Goal: Task Accomplishment & Management: Complete application form

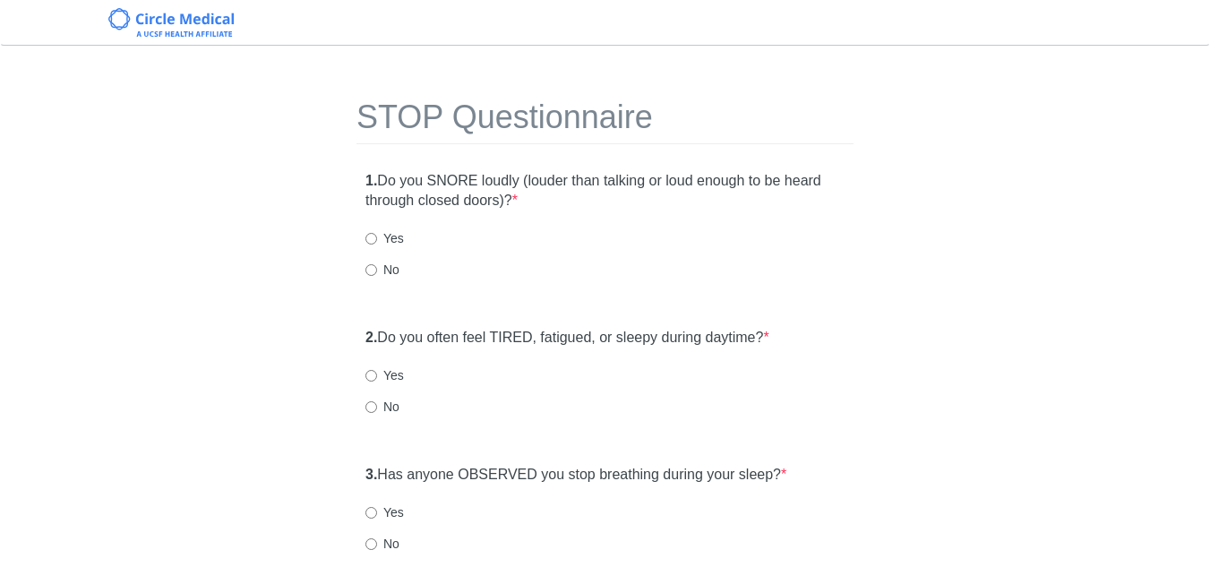
click at [614, 150] on div "STOP Questionnaire 1. Do you SNORE loudly (louder than talking or loud enough t…" at bounding box center [605, 397] width 524 height 667
click at [376, 279] on label "No" at bounding box center [383, 270] width 34 height 18
click at [376, 276] on input "No" at bounding box center [372, 270] width 12 height 12
radio input "true"
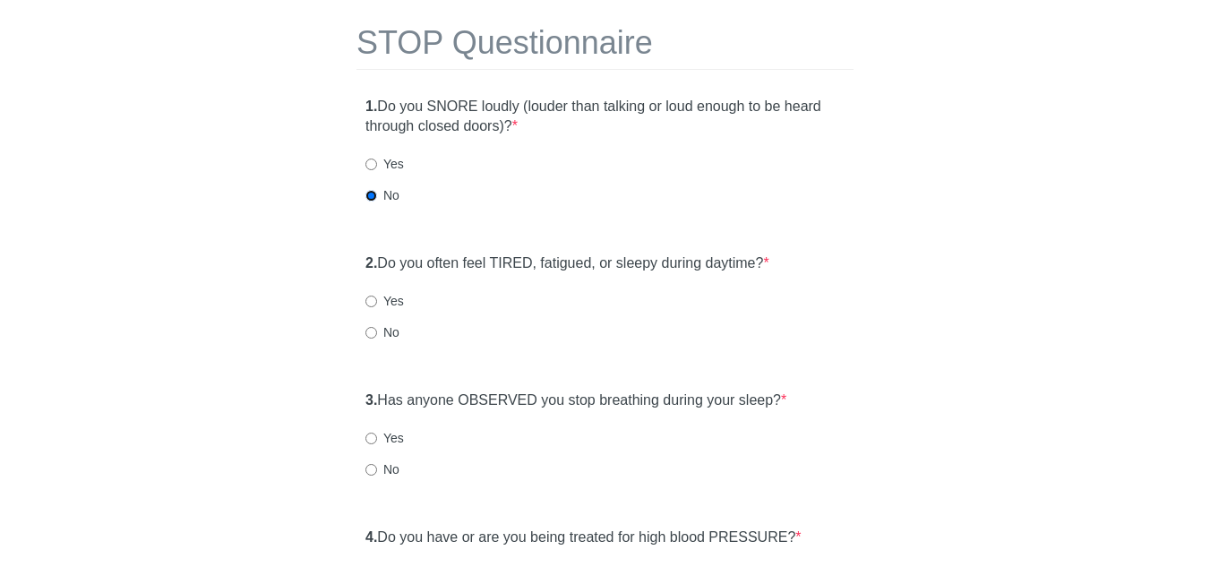
scroll to position [75, 0]
click at [376, 337] on input "No" at bounding box center [372, 332] width 12 height 12
radio input "true"
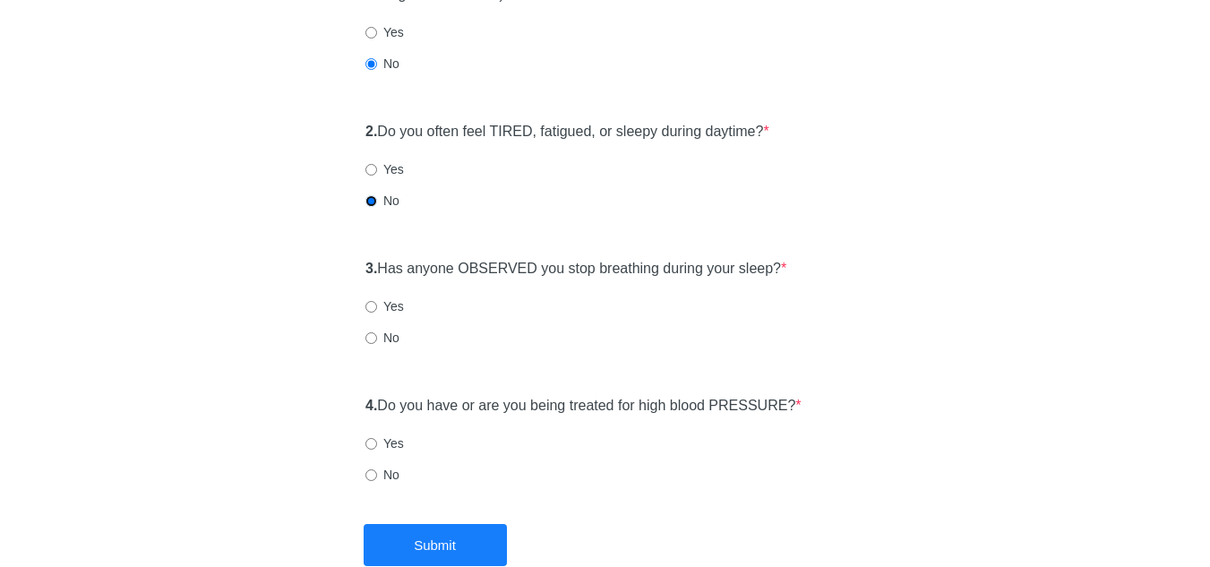
scroll to position [207, 0]
click at [375, 337] on input "No" at bounding box center [372, 337] width 12 height 12
radio input "true"
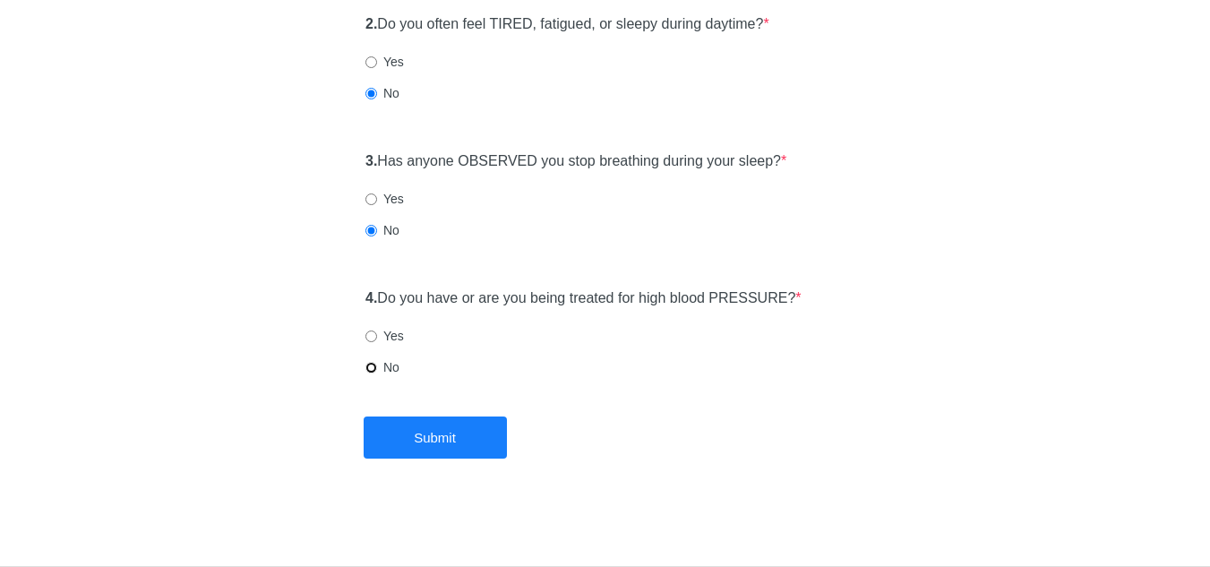
click at [373, 366] on input "No" at bounding box center [372, 368] width 12 height 12
radio input "true"
click at [484, 449] on button "Submit" at bounding box center [435, 438] width 143 height 42
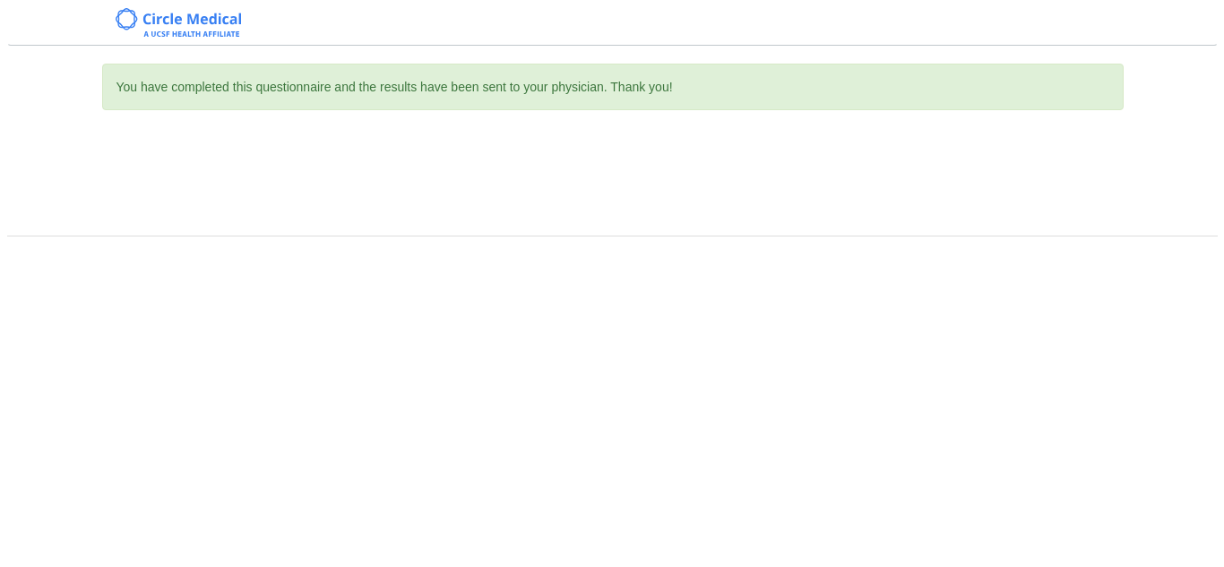
scroll to position [0, 0]
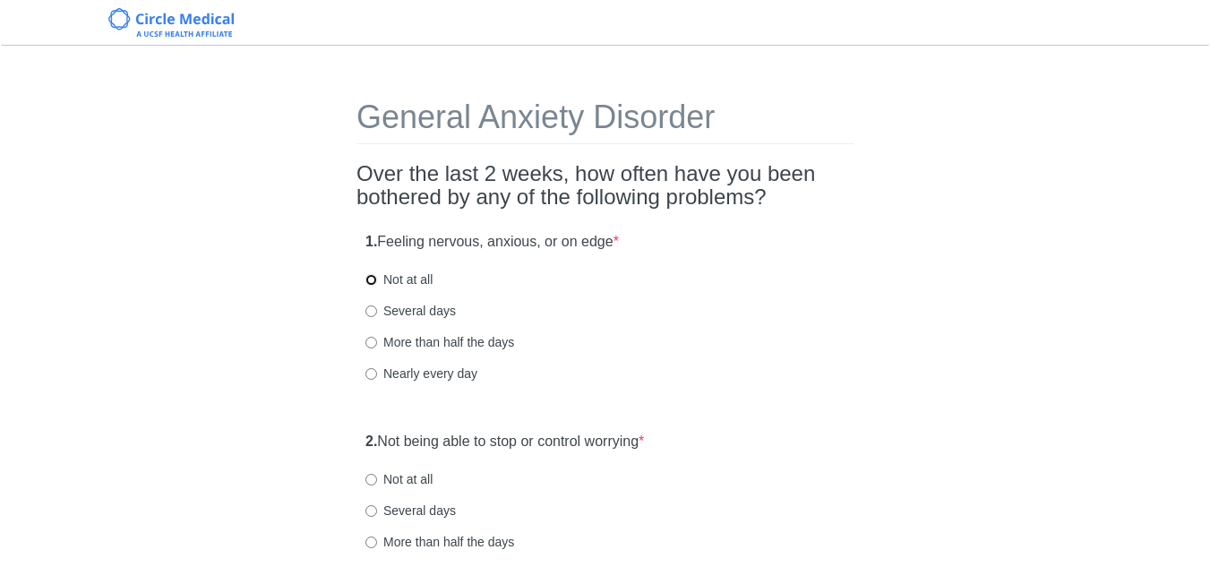
click at [376, 284] on input "Not at all" at bounding box center [372, 280] width 12 height 12
radio input "true"
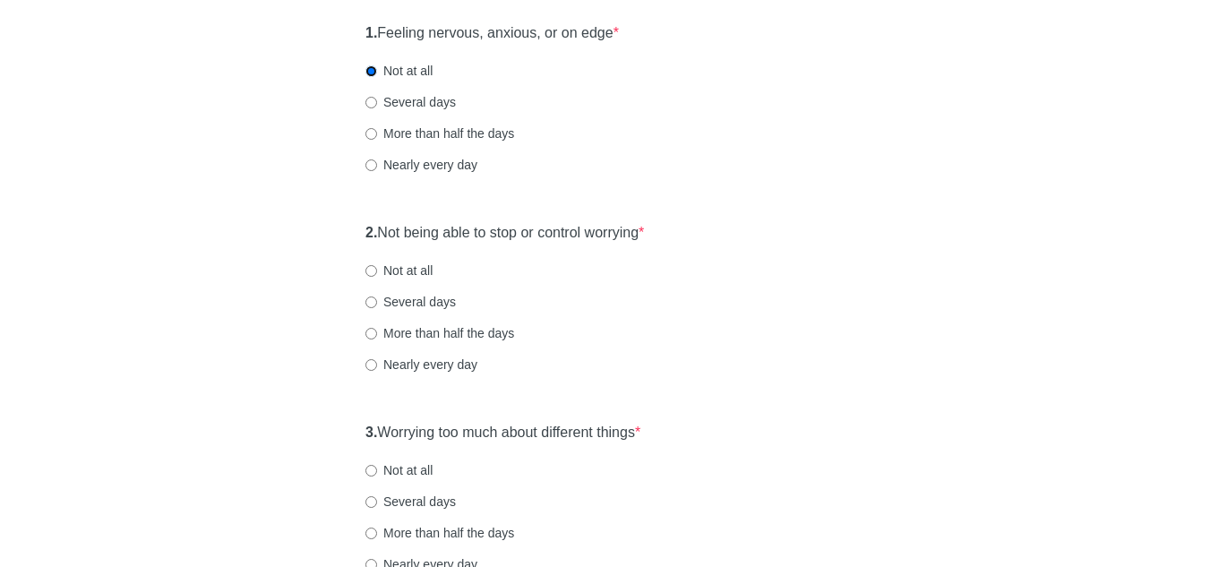
scroll to position [260, 0]
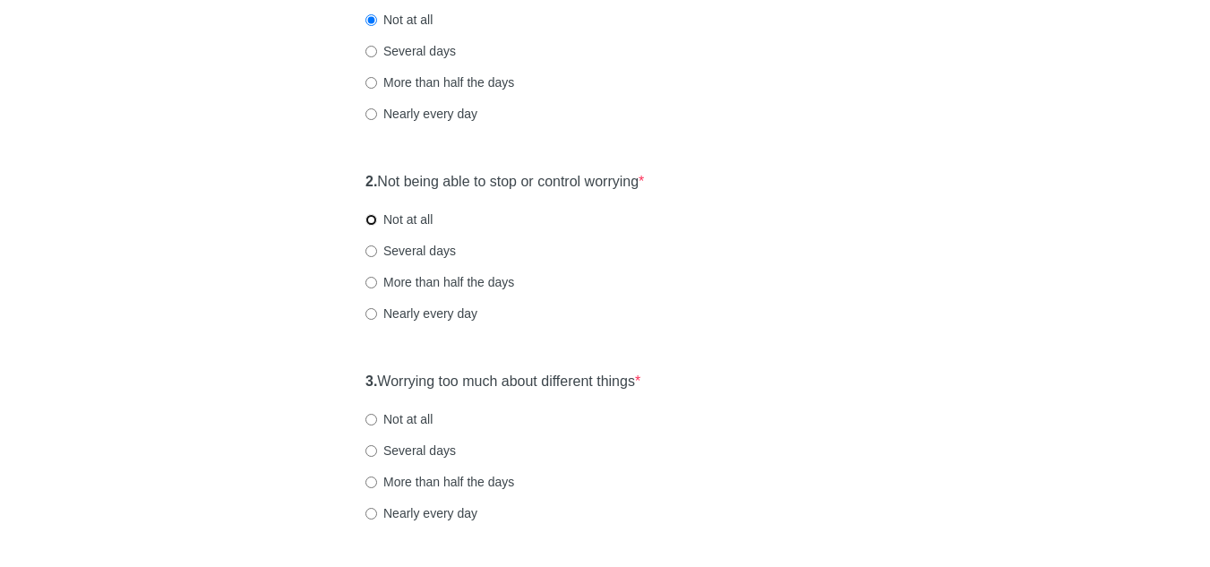
click at [373, 225] on input "Not at all" at bounding box center [372, 220] width 12 height 12
radio input "true"
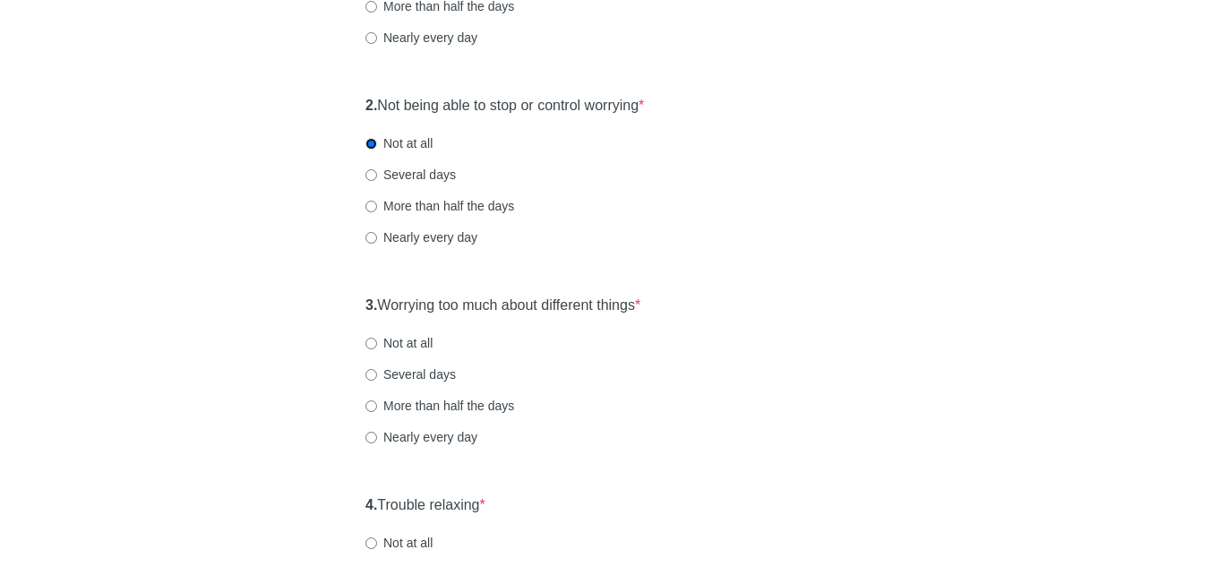
scroll to position [337, 0]
click at [389, 340] on label "Not at all" at bounding box center [399, 342] width 67 height 18
click at [377, 340] on input "Not at all" at bounding box center [372, 343] width 12 height 12
radio input "true"
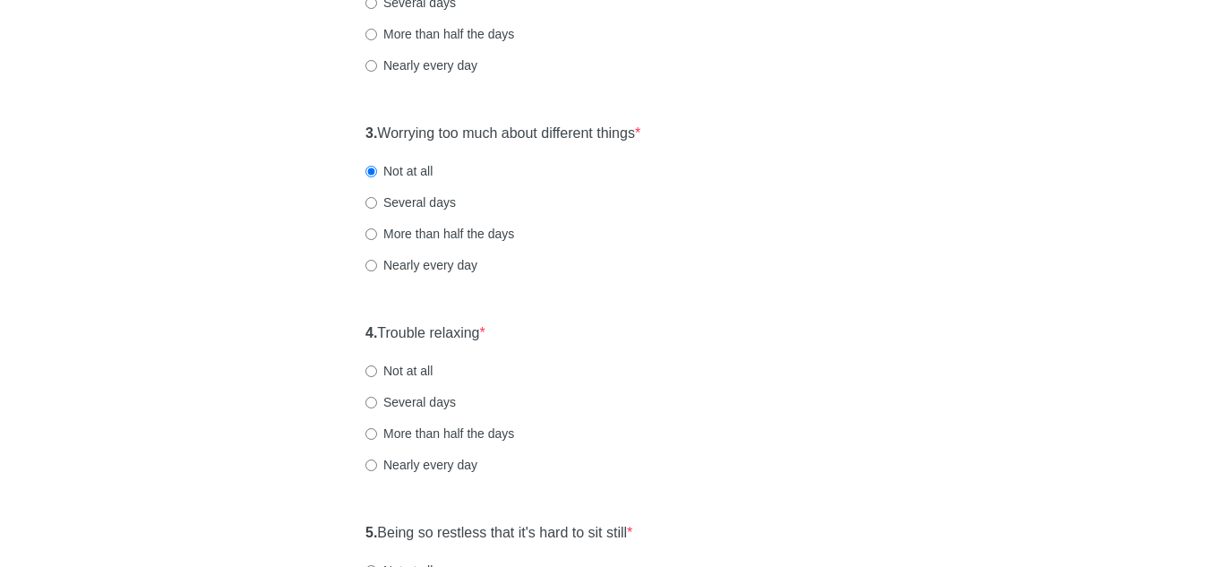
click at [403, 371] on label "Not at all" at bounding box center [399, 371] width 67 height 18
click at [377, 371] on input "Not at all" at bounding box center [372, 372] width 12 height 12
radio input "true"
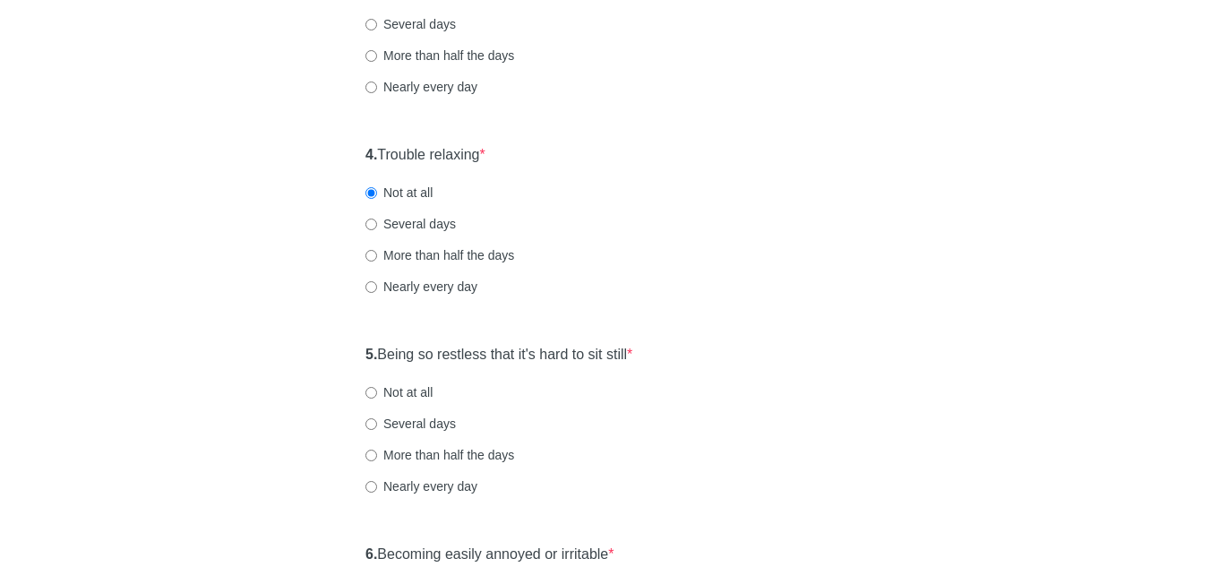
click at [374, 399] on label "Not at all" at bounding box center [399, 392] width 67 height 18
click at [374, 399] on input "Not at all" at bounding box center [372, 393] width 12 height 12
radio input "true"
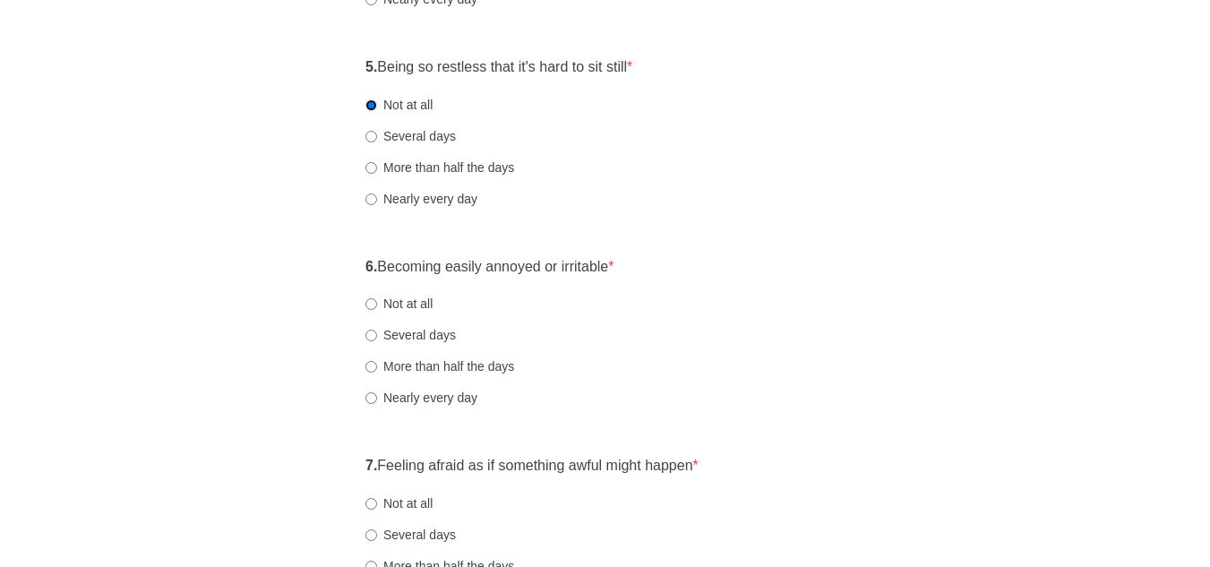
scroll to position [975, 0]
click at [369, 310] on label "Not at all" at bounding box center [399, 303] width 67 height 18
click at [369, 309] on input "Not at all" at bounding box center [372, 303] width 12 height 12
radio input "true"
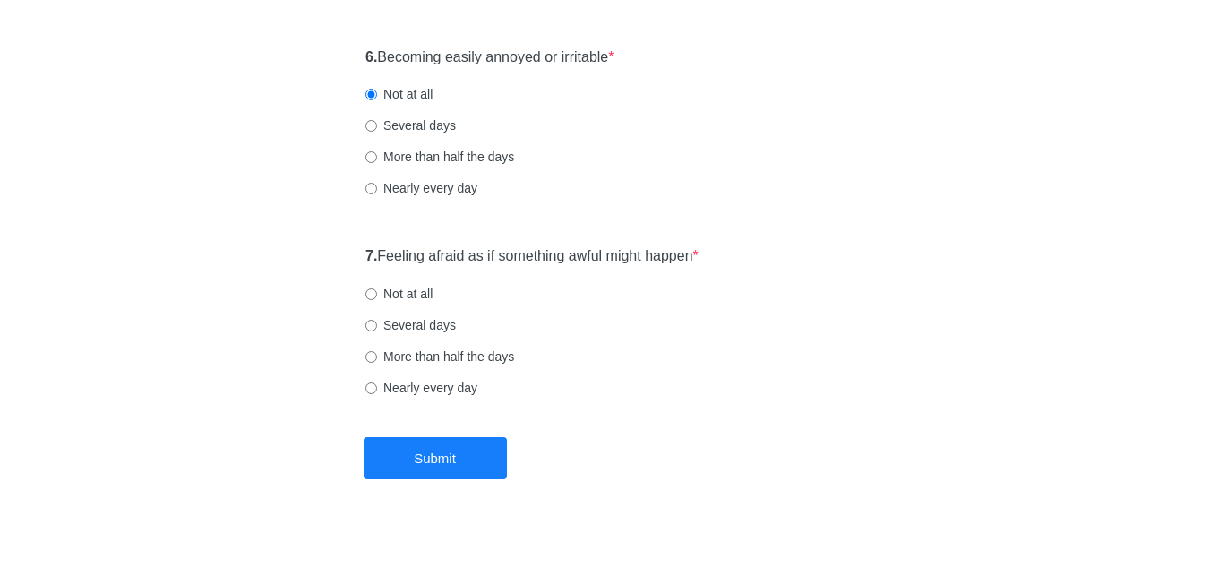
click at [379, 291] on label "Not at all" at bounding box center [399, 294] width 67 height 18
click at [377, 291] on input "Not at all" at bounding box center [372, 294] width 12 height 12
radio input "true"
click at [460, 465] on button "Submit" at bounding box center [435, 458] width 143 height 42
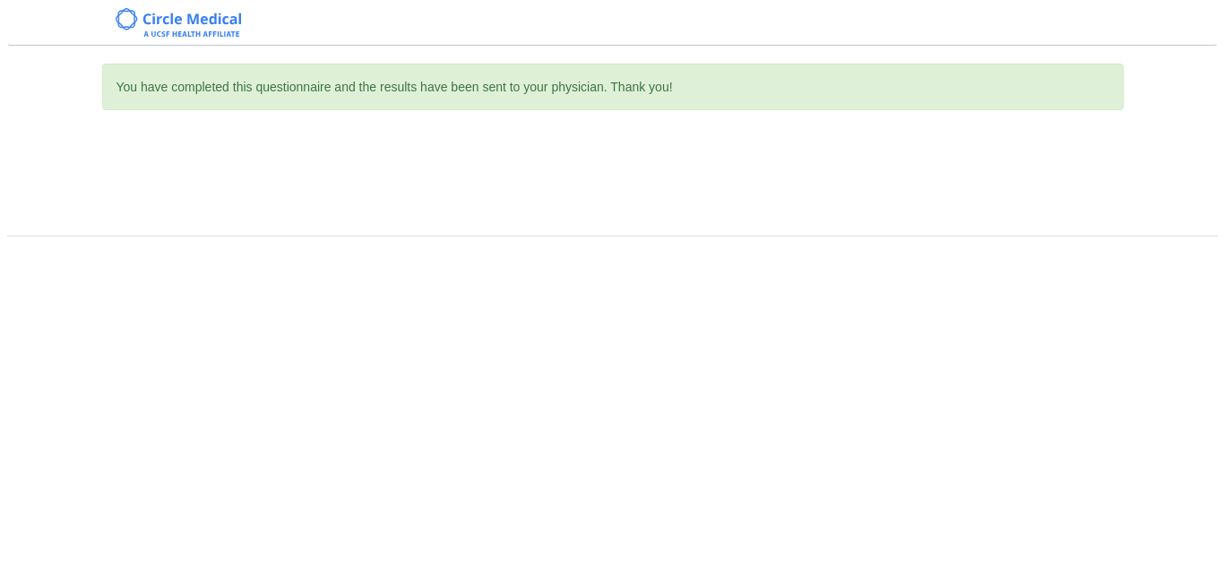
scroll to position [0, 0]
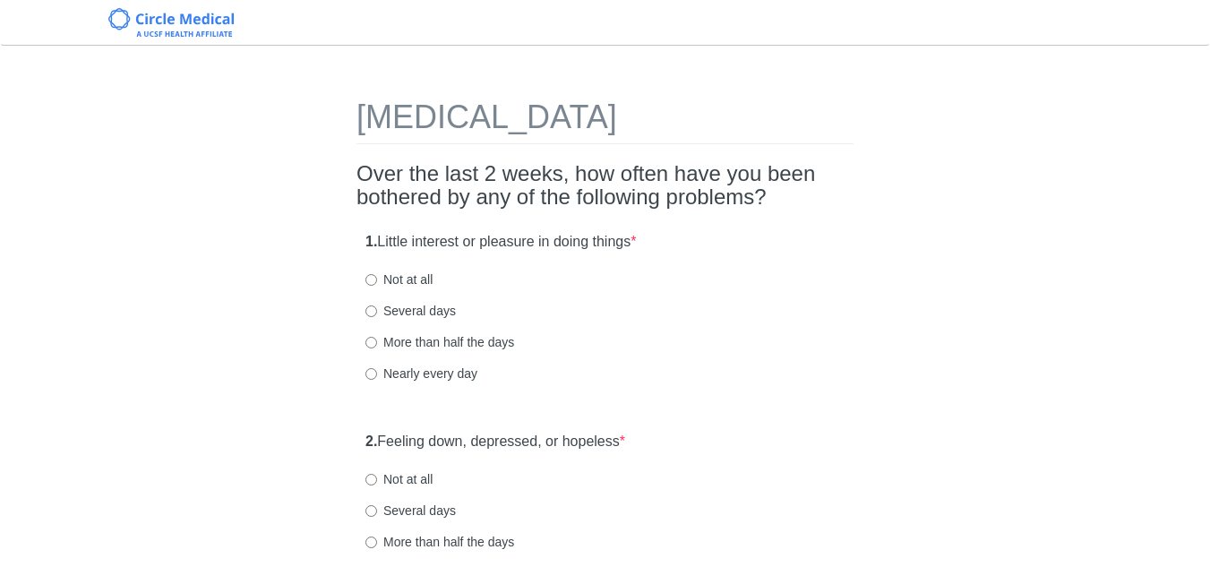
click at [379, 279] on label "Not at all" at bounding box center [399, 280] width 67 height 18
click at [377, 279] on input "Not at all" at bounding box center [372, 280] width 12 height 12
radio input "true"
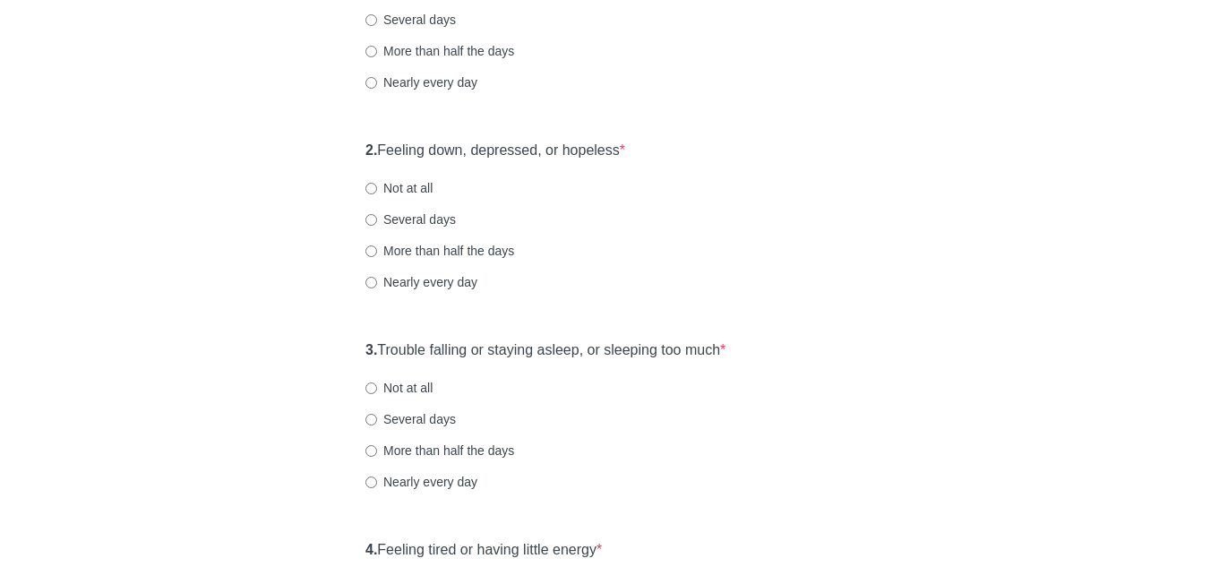
scroll to position [292, 0]
click at [374, 189] on input "Not at all" at bounding box center [372, 188] width 12 height 12
radio input "true"
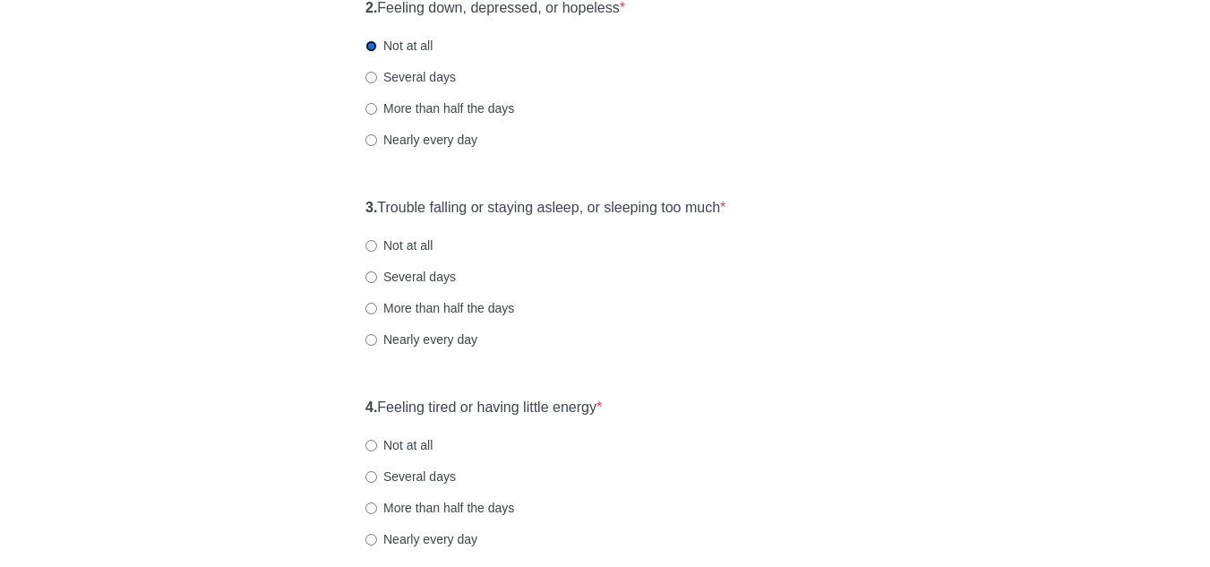
scroll to position [435, 0]
click at [381, 243] on label "Not at all" at bounding box center [399, 244] width 67 height 18
click at [377, 243] on input "Not at all" at bounding box center [372, 244] width 12 height 12
radio input "true"
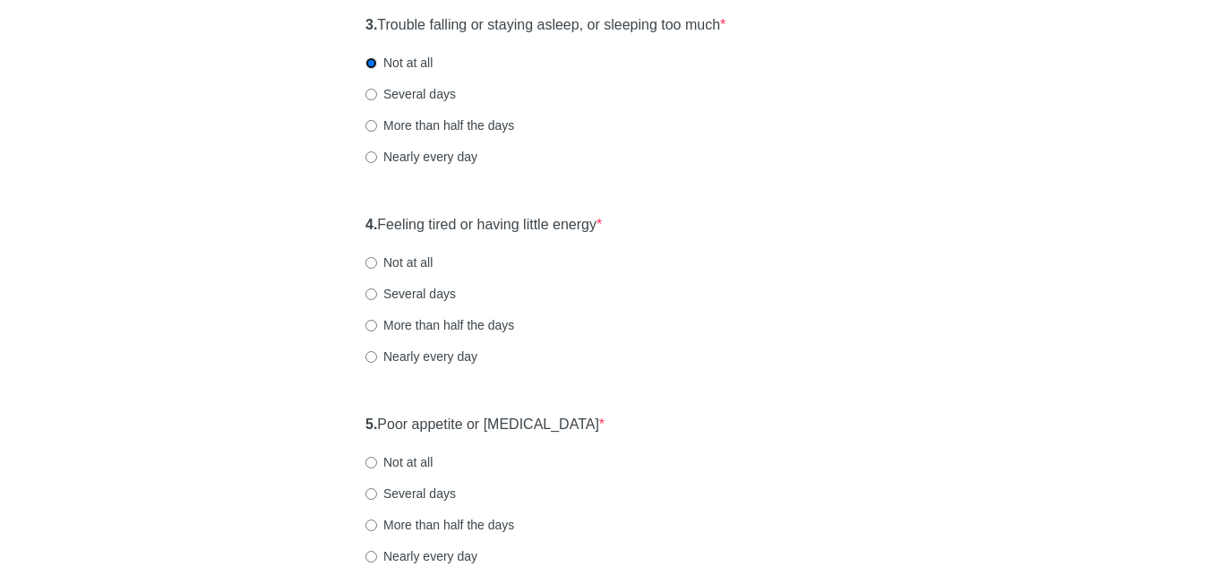
scroll to position [619, 0]
click at [392, 262] on label "Not at all" at bounding box center [399, 260] width 67 height 18
click at [377, 262] on input "Not at all" at bounding box center [372, 260] width 12 height 12
radio input "true"
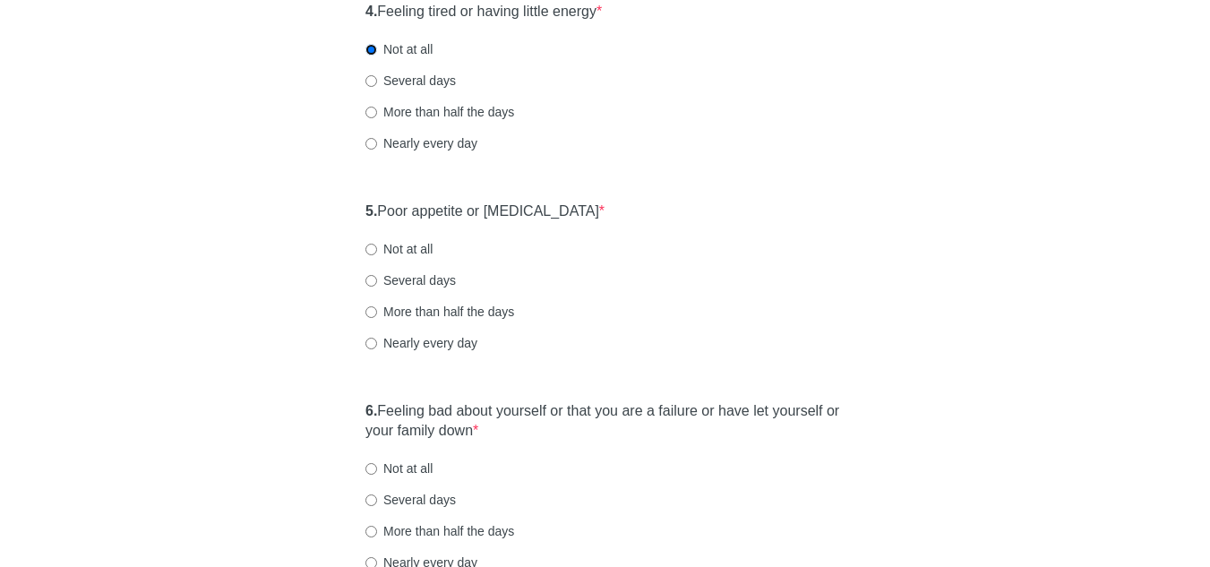
scroll to position [832, 0]
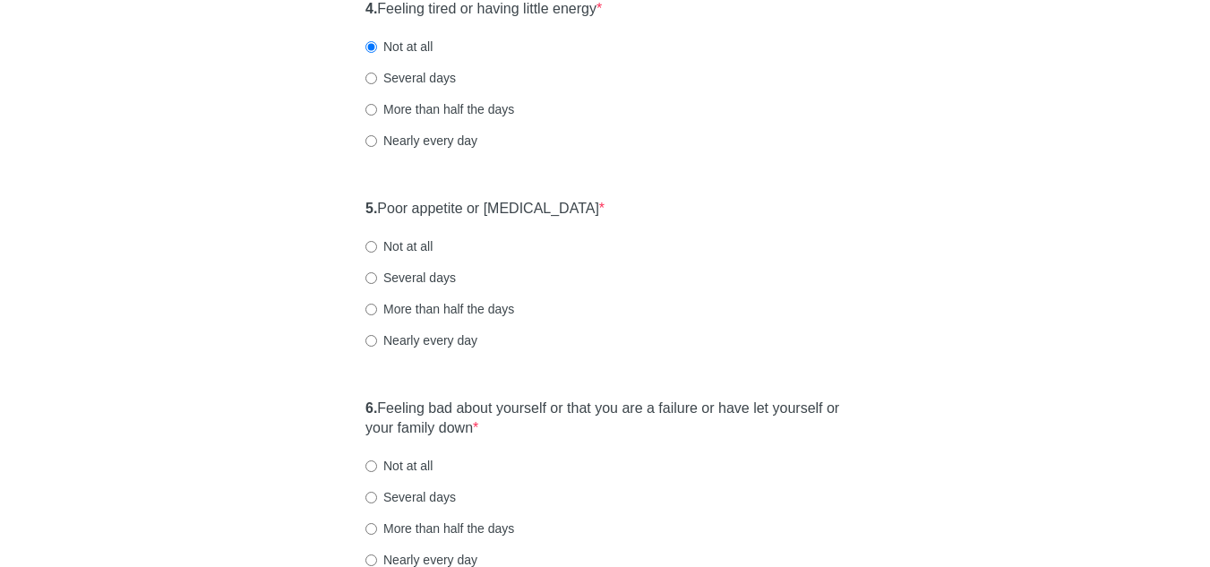
click at [392, 245] on label "Not at all" at bounding box center [399, 246] width 67 height 18
click at [377, 245] on input "Not at all" at bounding box center [372, 247] width 12 height 12
radio input "true"
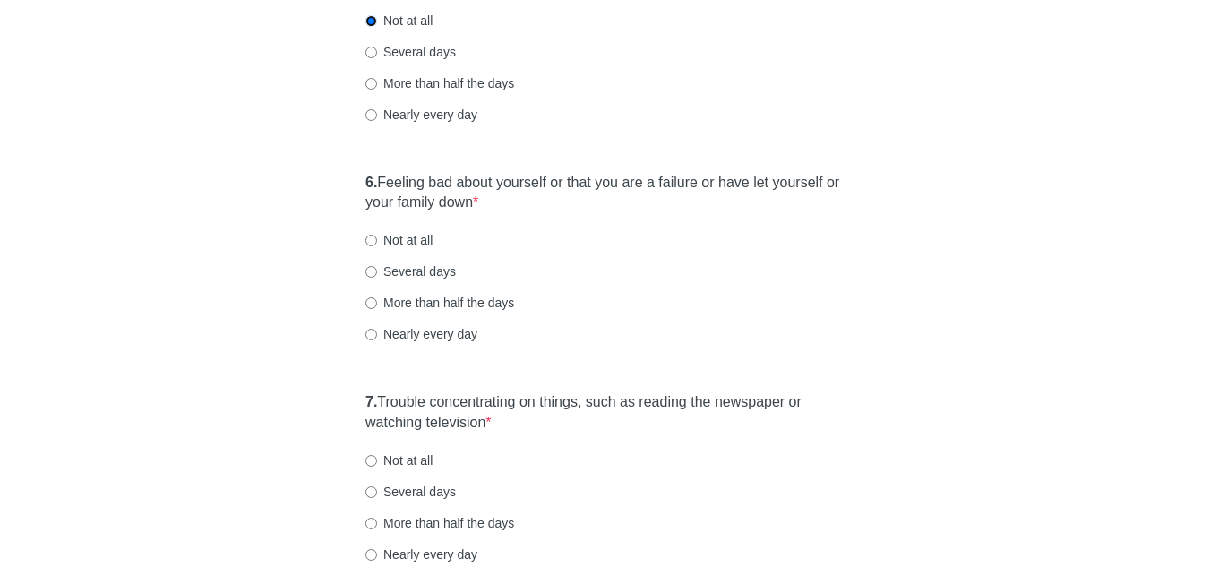
scroll to position [1060, 0]
click at [369, 240] on input "Not at all" at bounding box center [372, 239] width 12 height 12
radio input "true"
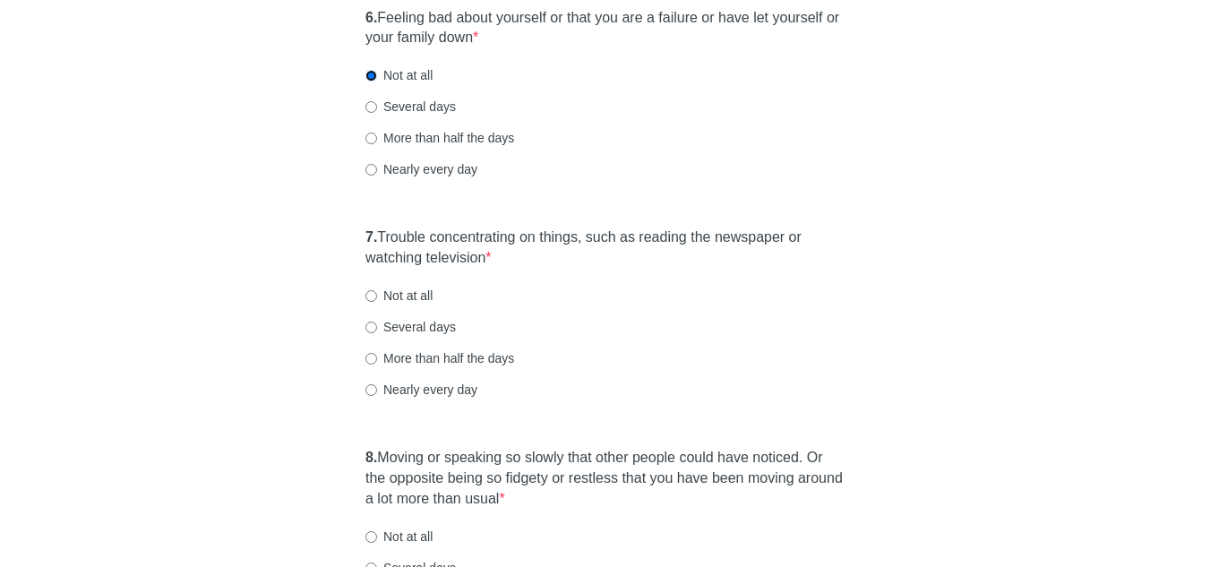
scroll to position [1224, 0]
click at [387, 297] on label "Not at all" at bounding box center [399, 295] width 67 height 18
click at [377, 297] on input "Not at all" at bounding box center [372, 295] width 12 height 12
radio input "true"
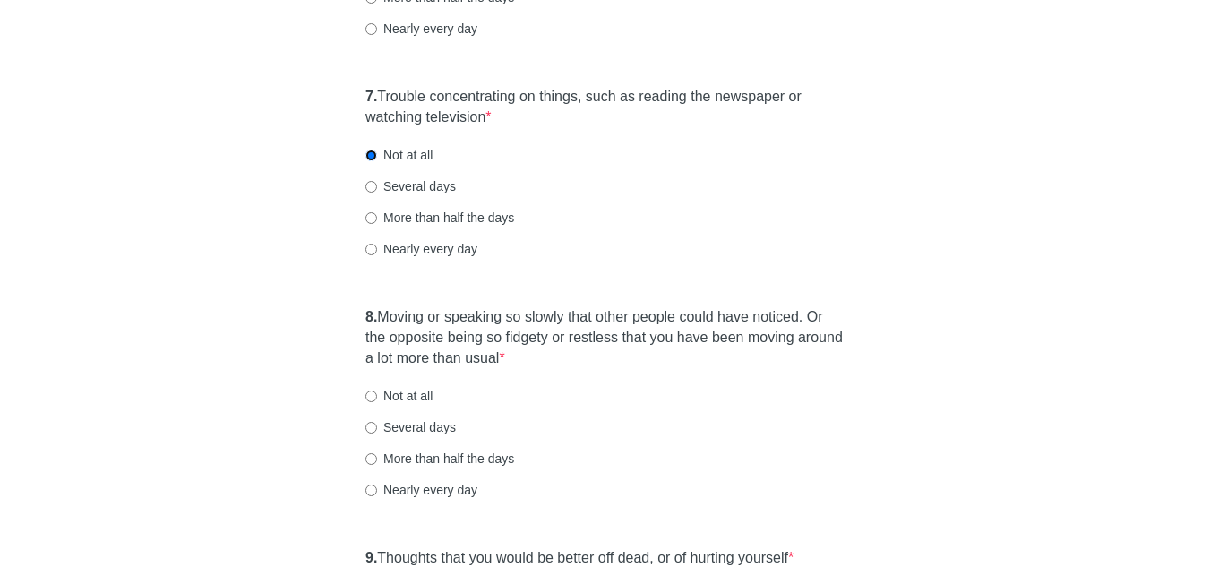
scroll to position [1366, 0]
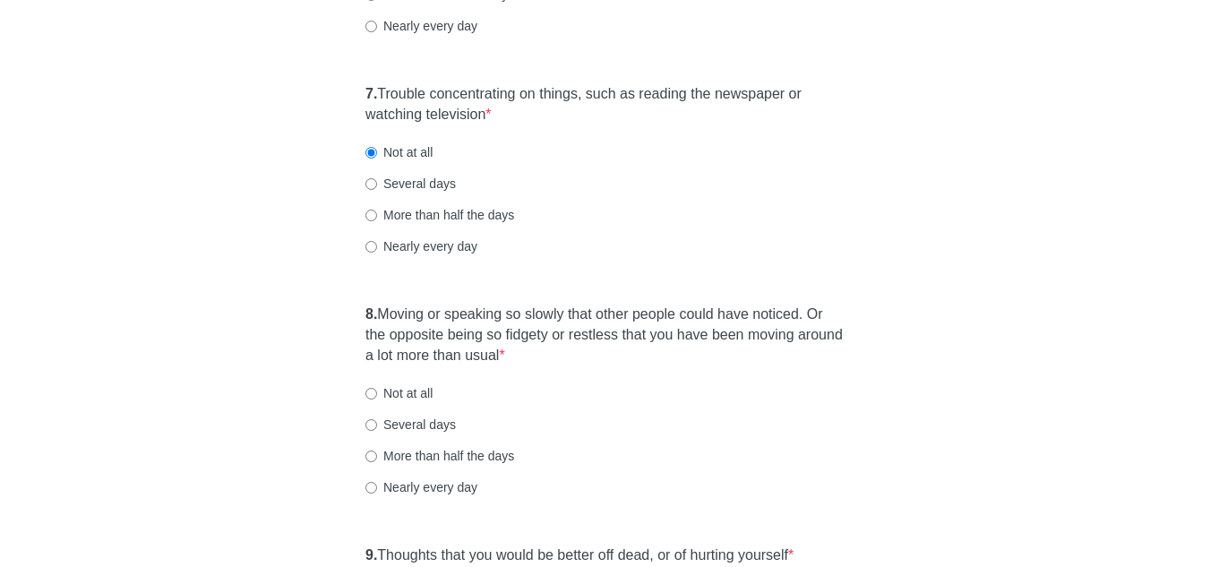
click at [389, 400] on label "Not at all" at bounding box center [399, 393] width 67 height 18
click at [377, 400] on input "Not at all" at bounding box center [372, 394] width 12 height 12
radio input "true"
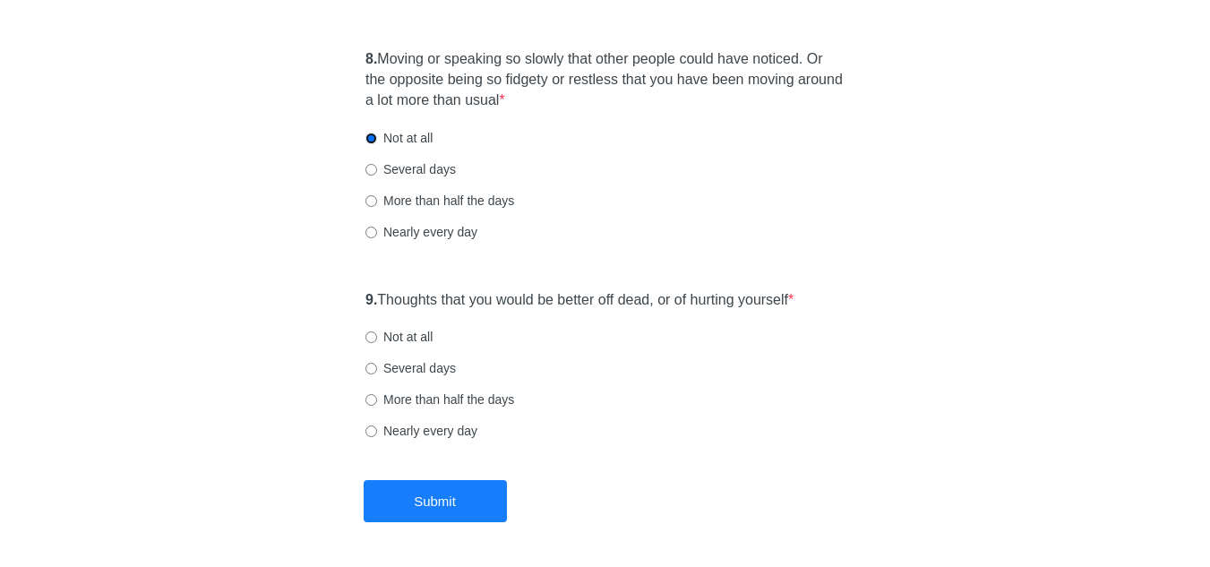
scroll to position [1622, 0]
click at [372, 336] on input "Not at all" at bounding box center [372, 337] width 12 height 12
radio input "true"
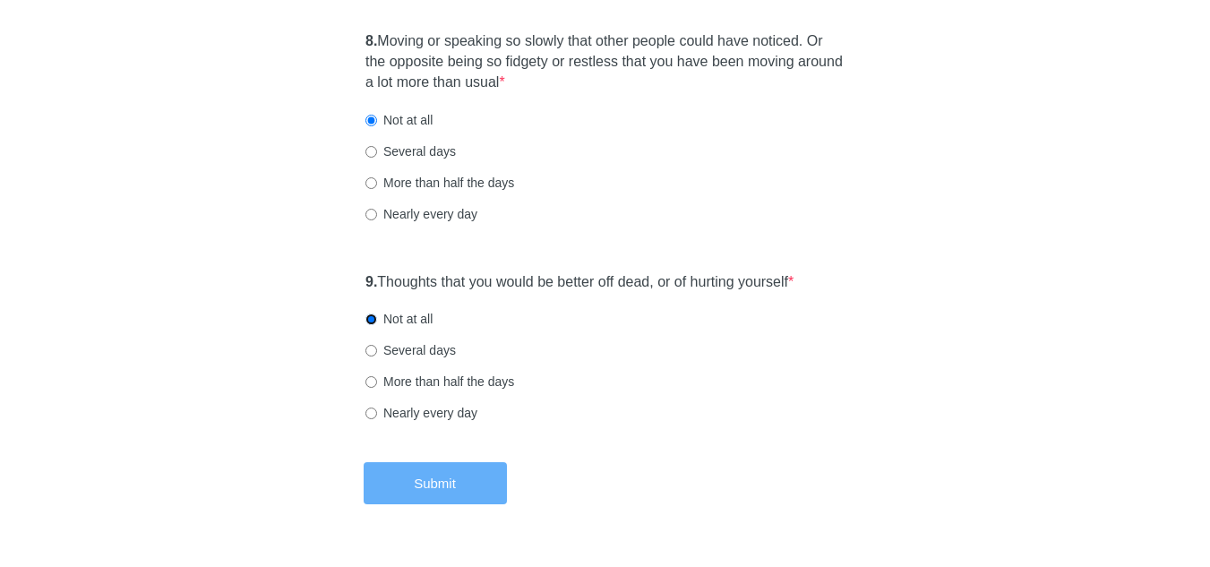
scroll to position [1640, 0]
click at [448, 494] on button "Submit" at bounding box center [435, 482] width 143 height 42
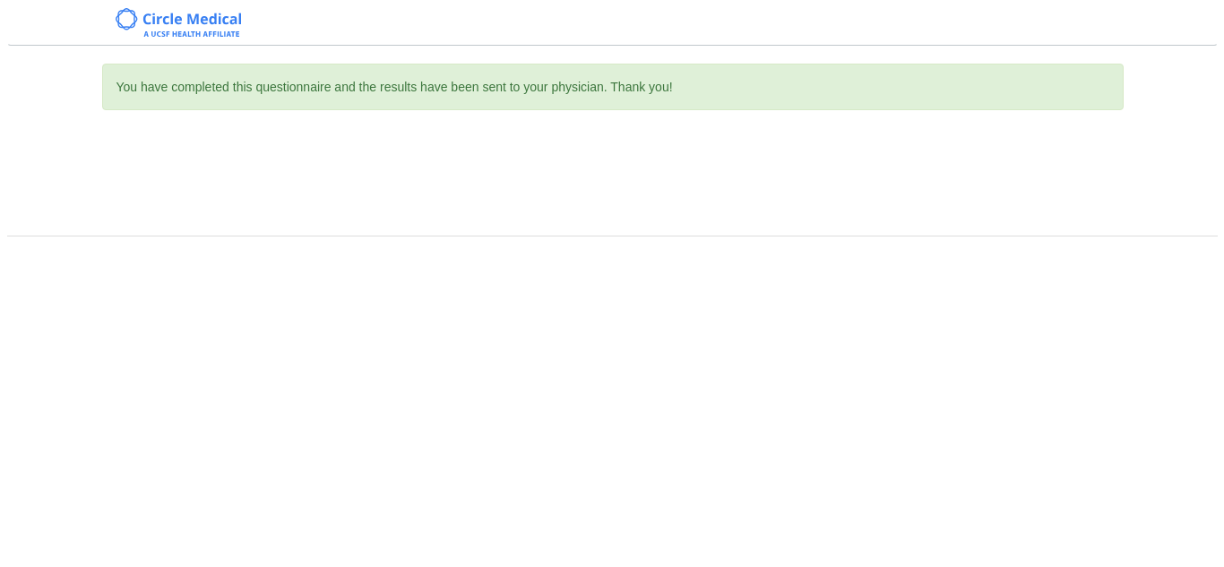
scroll to position [0, 0]
